Goal: Ask a question

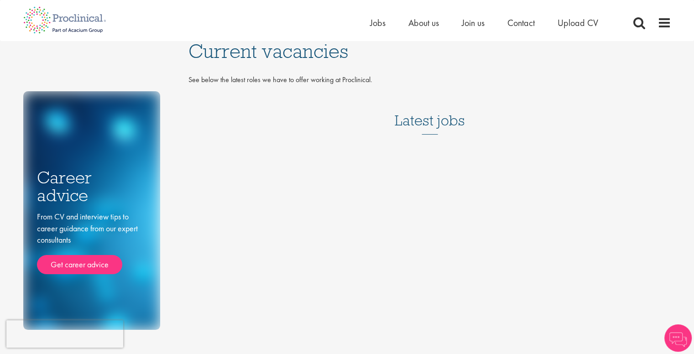
click at [411, 117] on h3 "Latest jobs" at bounding box center [430, 112] width 70 height 45
click at [377, 20] on span "Jobs" at bounding box center [378, 23] width 16 height 12
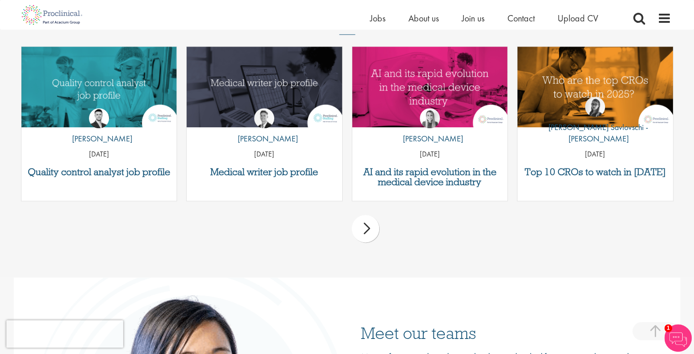
scroll to position [1163, 0]
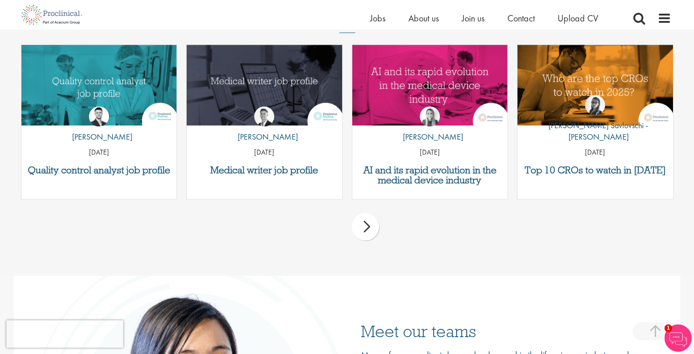
click at [371, 221] on div "next" at bounding box center [365, 226] width 27 height 27
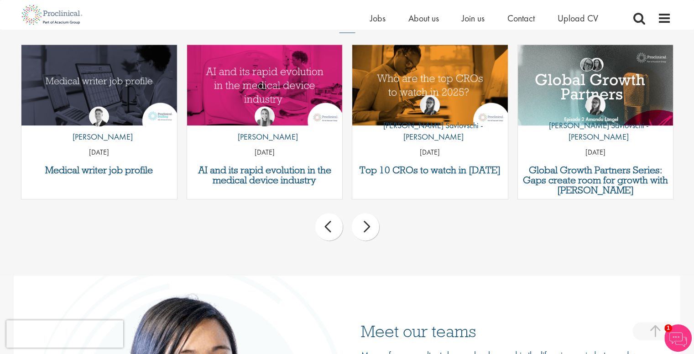
click at [371, 221] on div "next" at bounding box center [365, 226] width 27 height 27
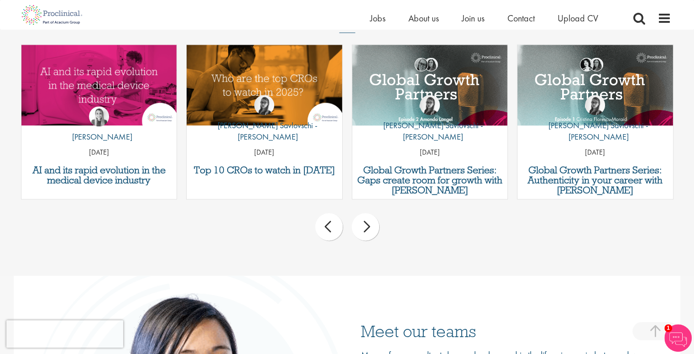
click at [371, 221] on div "next" at bounding box center [365, 226] width 27 height 27
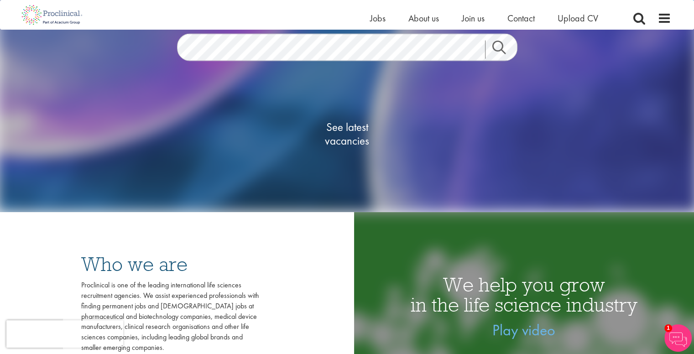
scroll to position [126, 0]
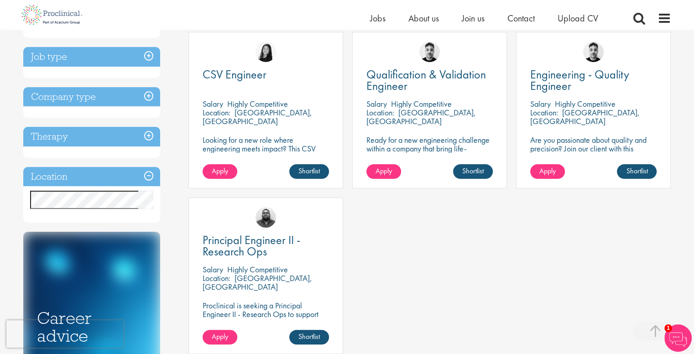
scroll to position [146, 0]
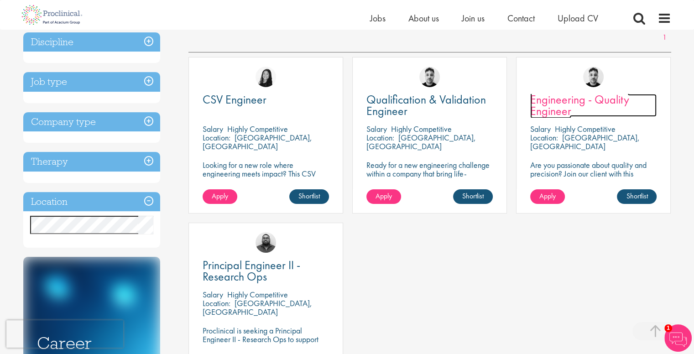
click at [565, 105] on span "Engineering - Quality Engineer" at bounding box center [579, 105] width 99 height 27
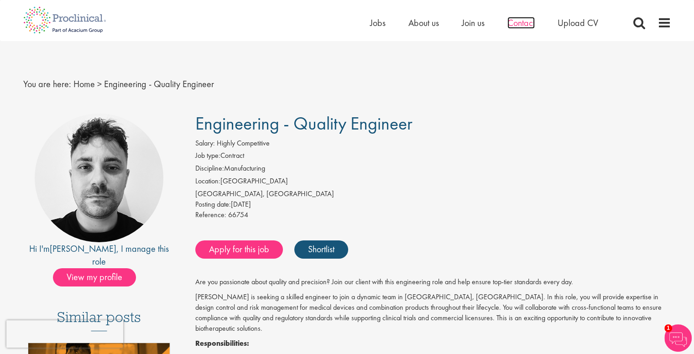
click at [524, 24] on span "Contact" at bounding box center [521, 23] width 27 height 12
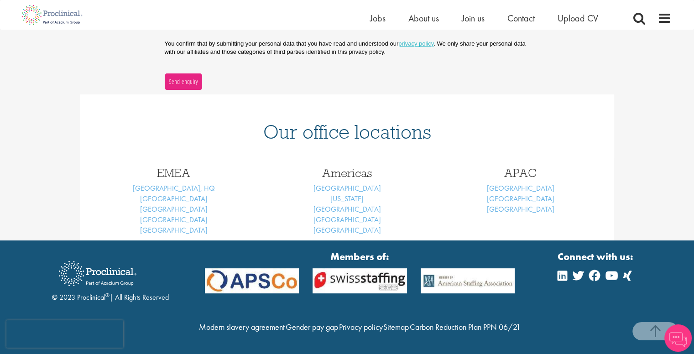
scroll to position [331, 0]
click at [183, 184] on link "[GEOGRAPHIC_DATA], HQ" at bounding box center [174, 189] width 82 height 10
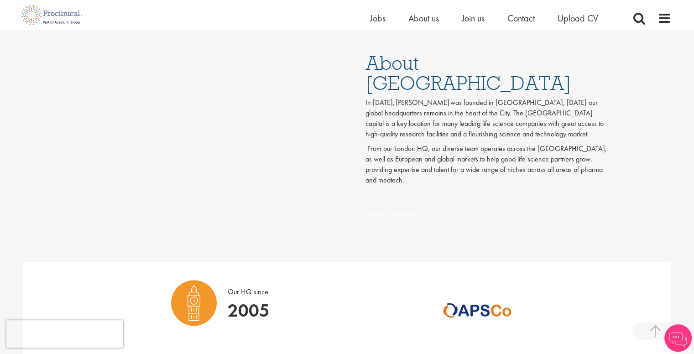
scroll to position [432, 0]
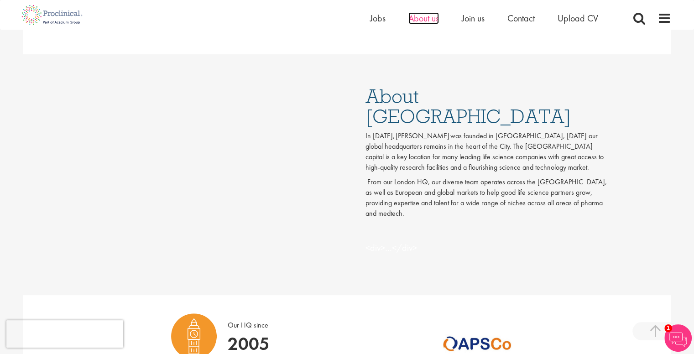
click at [421, 20] on span "About us" at bounding box center [424, 18] width 31 height 12
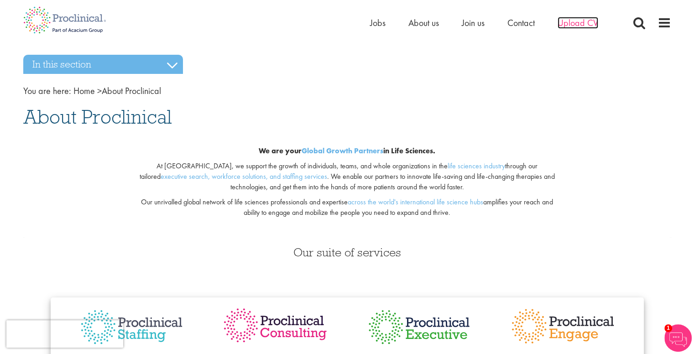
click at [585, 24] on span "Upload CV" at bounding box center [578, 23] width 41 height 12
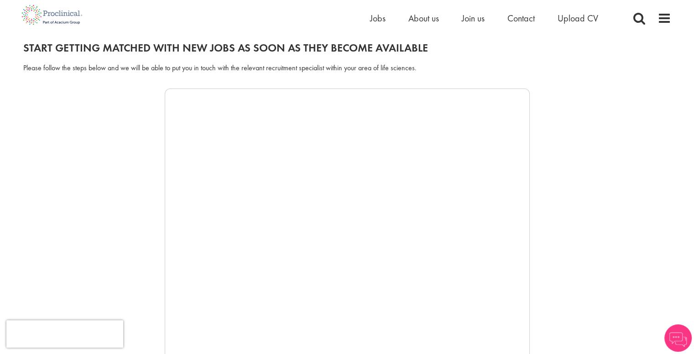
scroll to position [99, 0]
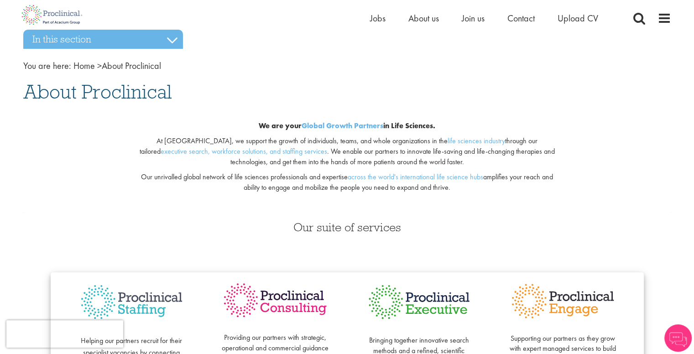
scroll to position [23, 0]
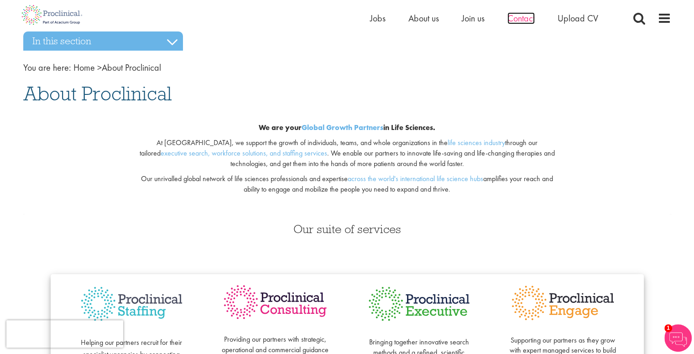
click at [523, 19] on span "Contact" at bounding box center [521, 18] width 27 height 12
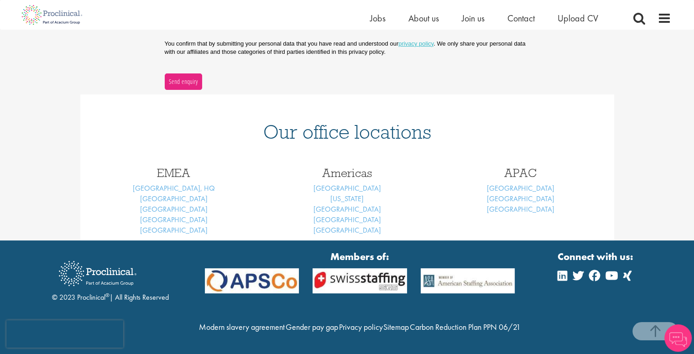
scroll to position [331, 0]
click at [181, 184] on link "[GEOGRAPHIC_DATA], HQ" at bounding box center [174, 189] width 82 height 10
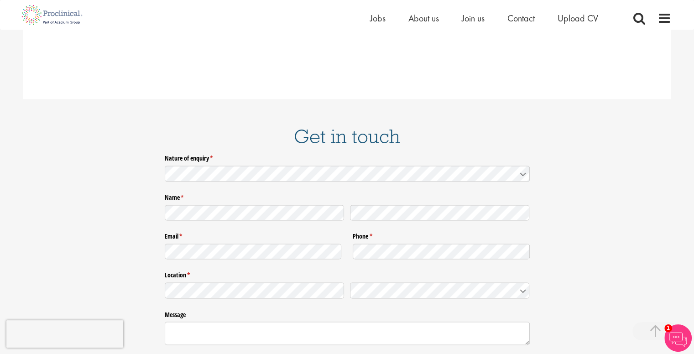
scroll to position [1424, 0]
click at [579, 15] on span "Upload CV" at bounding box center [578, 18] width 41 height 12
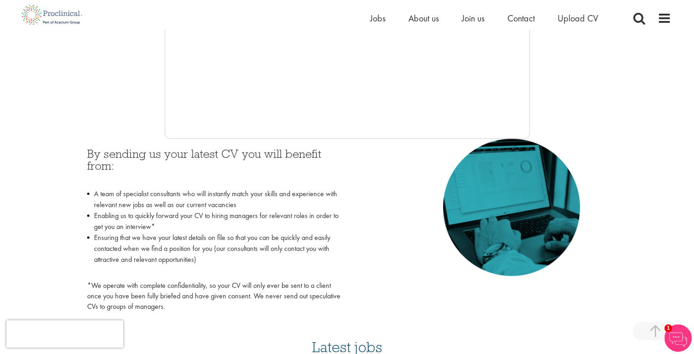
scroll to position [323, 0]
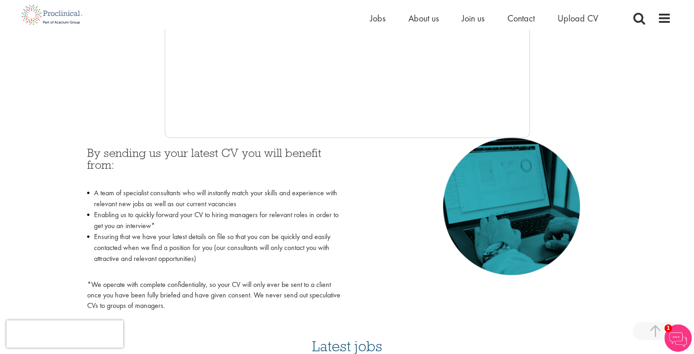
click at [324, 167] on h3 "By sending us your latest CV you will benefit from:" at bounding box center [213, 165] width 253 height 36
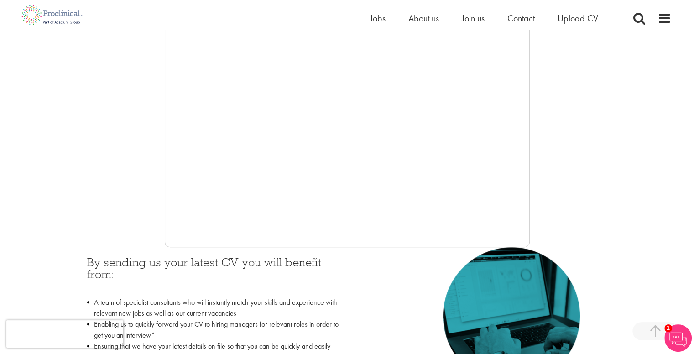
scroll to position [212, 0]
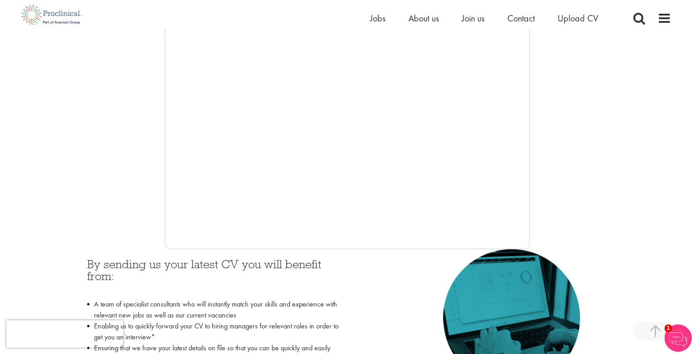
click at [600, 94] on div at bounding box center [347, 112] width 648 height 274
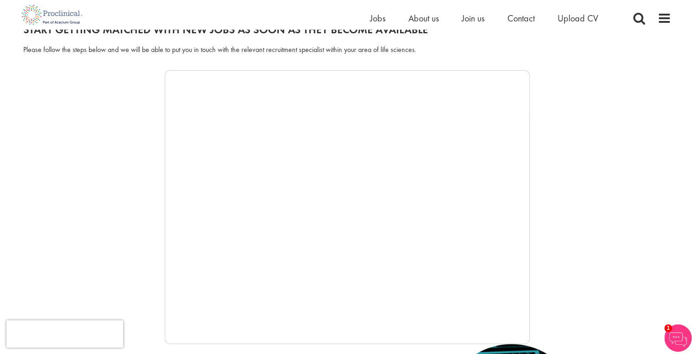
scroll to position [96, 0]
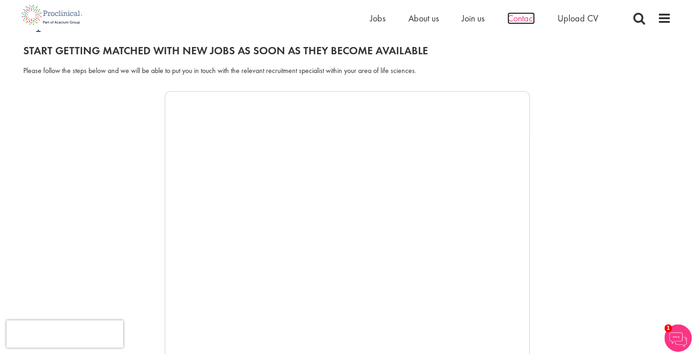
click at [528, 21] on span "Contact" at bounding box center [521, 18] width 27 height 12
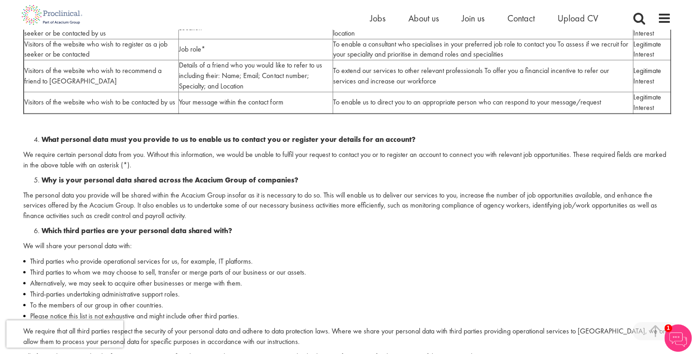
scroll to position [676, 0]
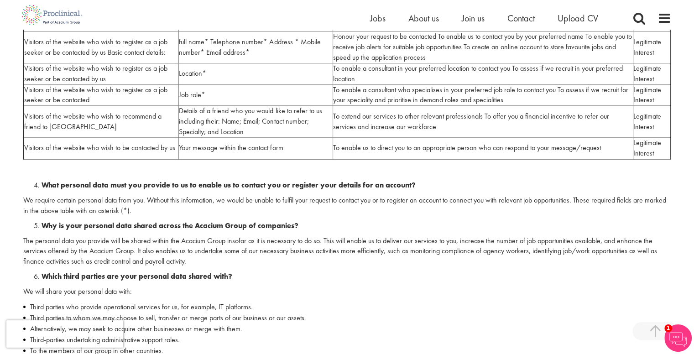
click at [261, 199] on p "We require certain personal data from you. Without this information, we would b…" at bounding box center [347, 205] width 648 height 21
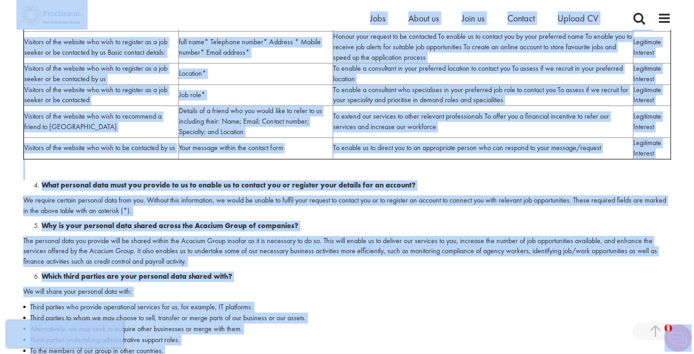
copy body "Home Jobs About us Join us Contact Upload CV You are here: Home > Privacy Polic…"
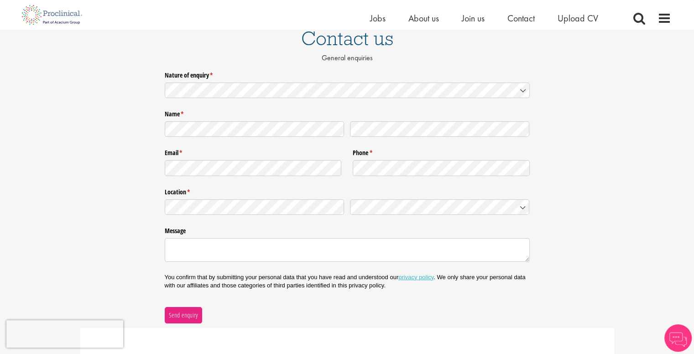
scroll to position [80, 0]
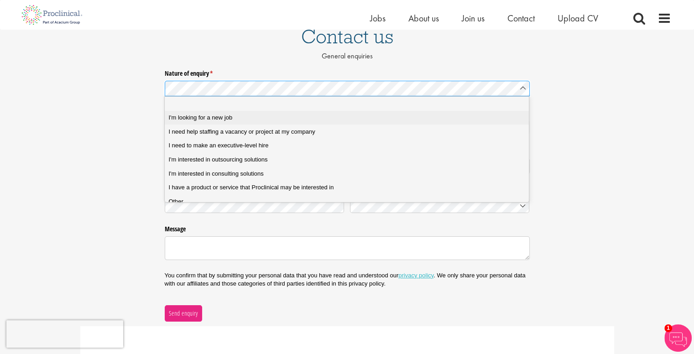
click at [262, 118] on div "I'm looking for a new job" at bounding box center [349, 118] width 363 height 8
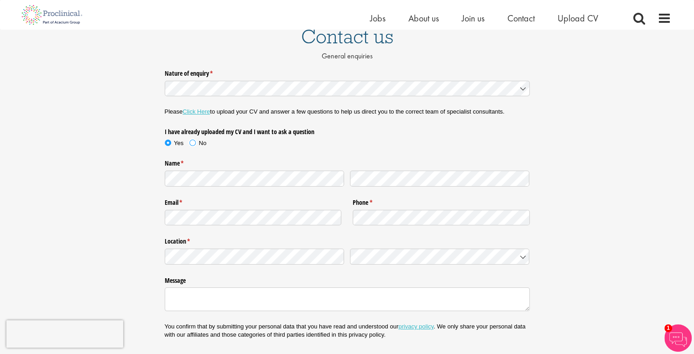
click at [193, 145] on span at bounding box center [192, 142] width 9 height 9
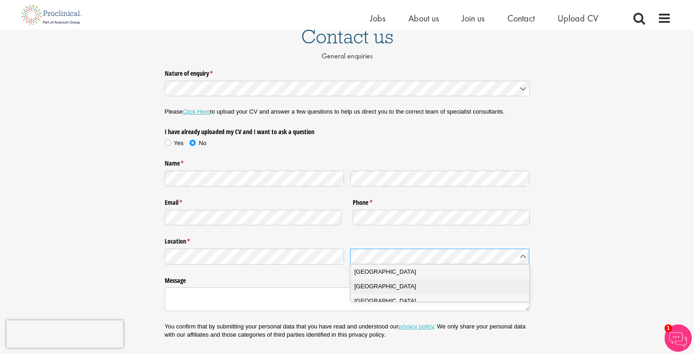
click at [390, 290] on span "[GEOGRAPHIC_DATA]" at bounding box center [385, 286] width 62 height 9
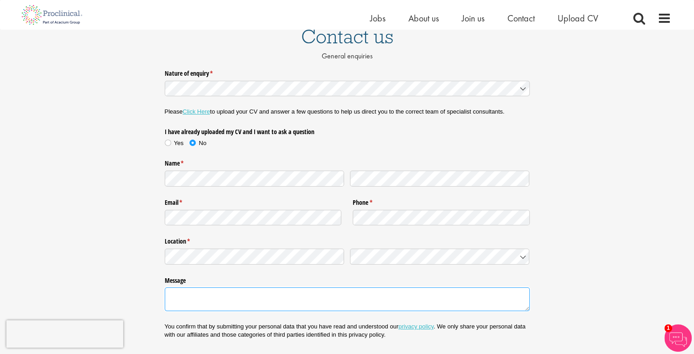
click at [369, 294] on textarea "Message" at bounding box center [347, 300] width 365 height 24
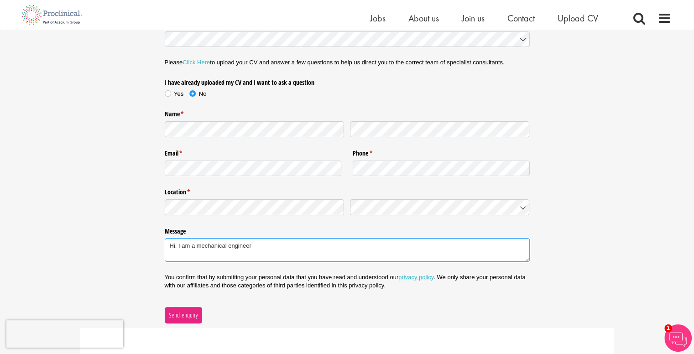
scroll to position [131, 0]
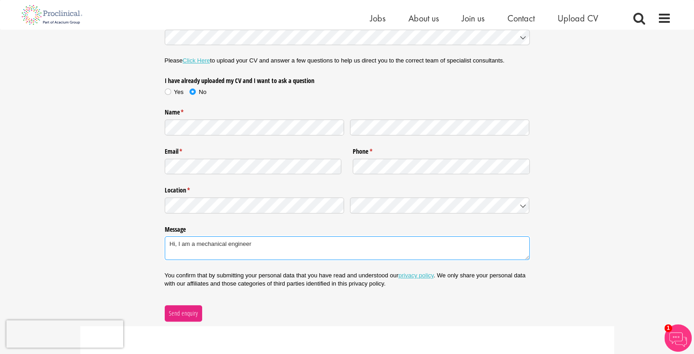
click at [252, 245] on textarea "Hi, I am a mechanical engineer" at bounding box center [347, 248] width 365 height 24
type textarea "Hi, I am a mechanical engineer and"
drag, startPoint x: 280, startPoint y: 245, endPoint x: 144, endPoint y: 249, distance: 136.1
click at [144, 249] on div "Nature of enquiry * (required) Please Click Here to upload your CV and answer a…" at bounding box center [347, 168] width 694 height 307
